Goal: Task Accomplishment & Management: Complete application form

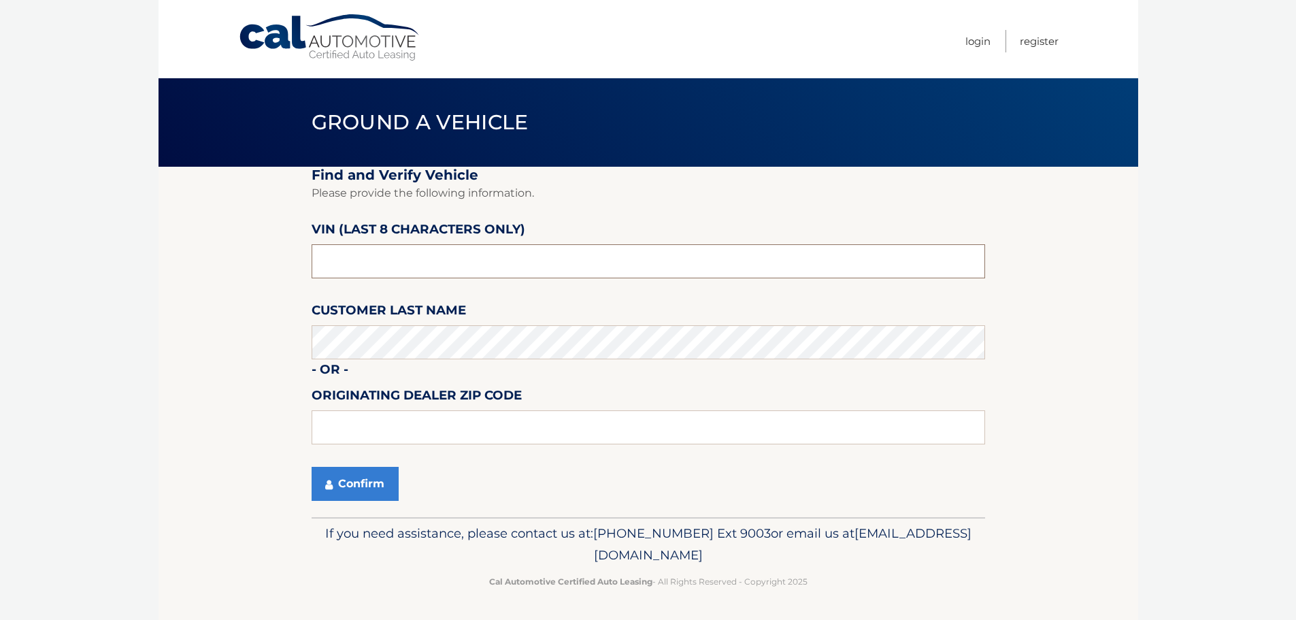
click at [386, 257] on input "text" at bounding box center [647, 261] width 673 height 34
type input "1*******"
type input "nc107358"
click at [368, 487] on button "Confirm" at bounding box center [354, 484] width 87 height 34
